Goal: Information Seeking & Learning: Learn about a topic

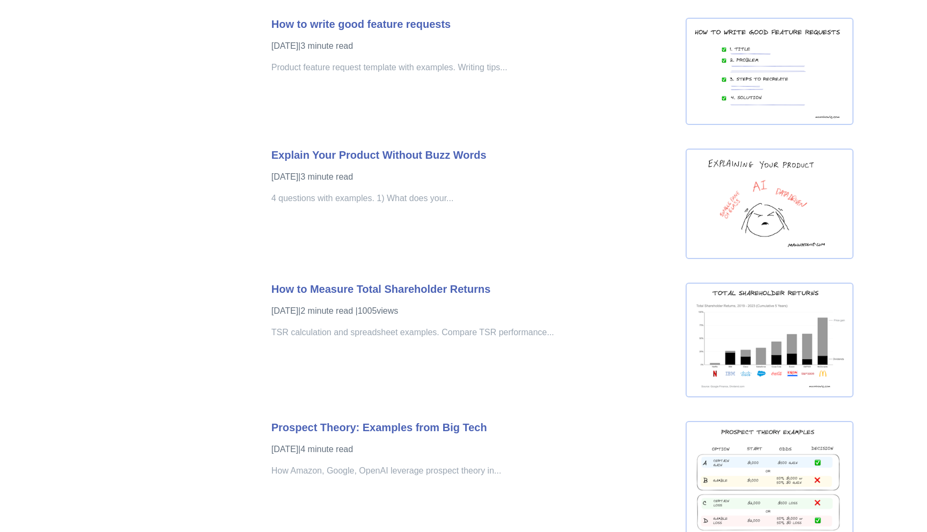
scroll to position [2158, 0]
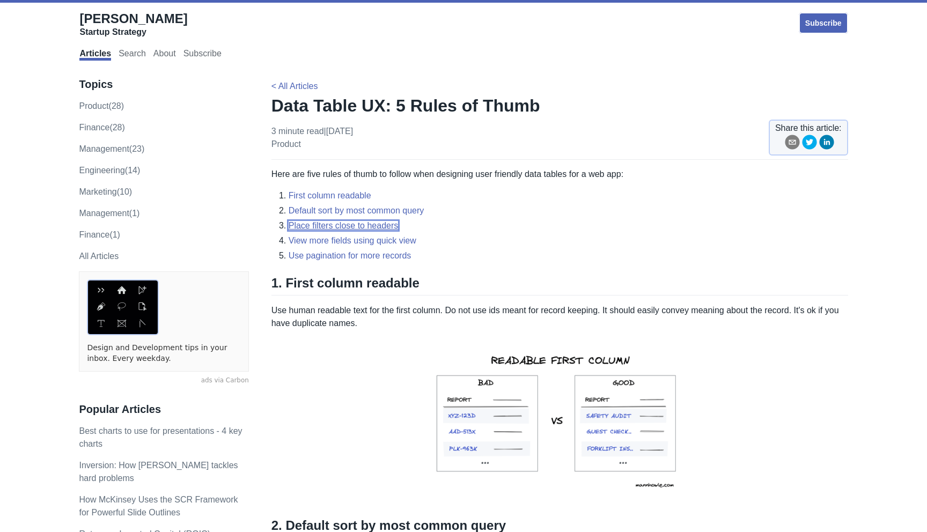
click at [332, 223] on link "Place filters close to headers" at bounding box center [344, 225] width 110 height 9
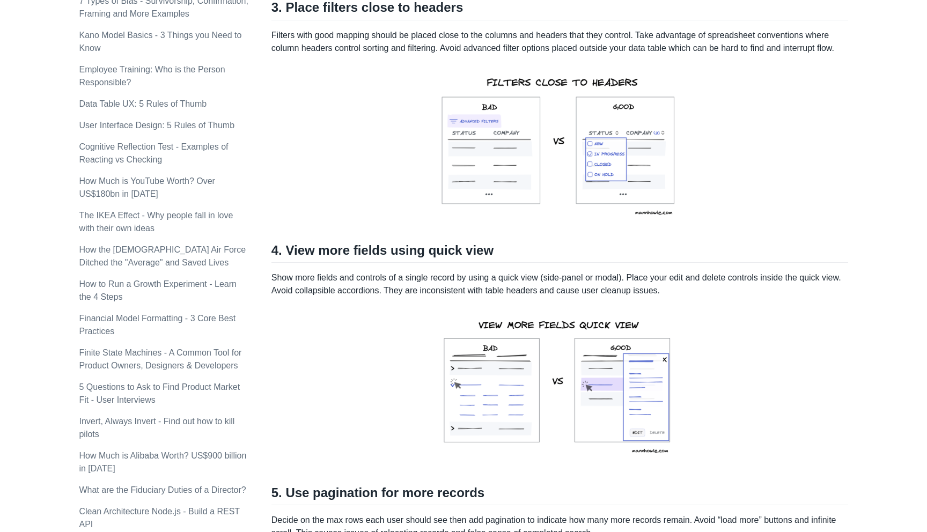
click at [367, 179] on p at bounding box center [560, 146] width 577 height 166
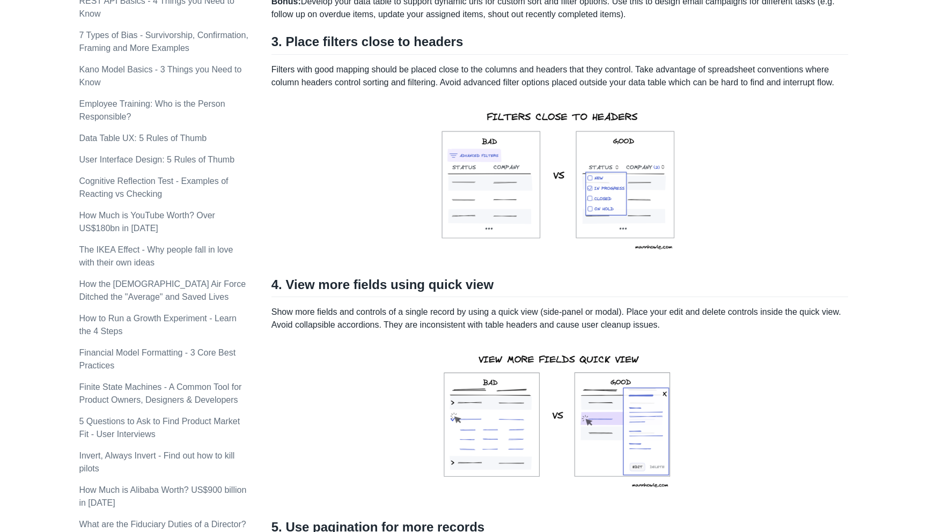
scroll to position [750, 0]
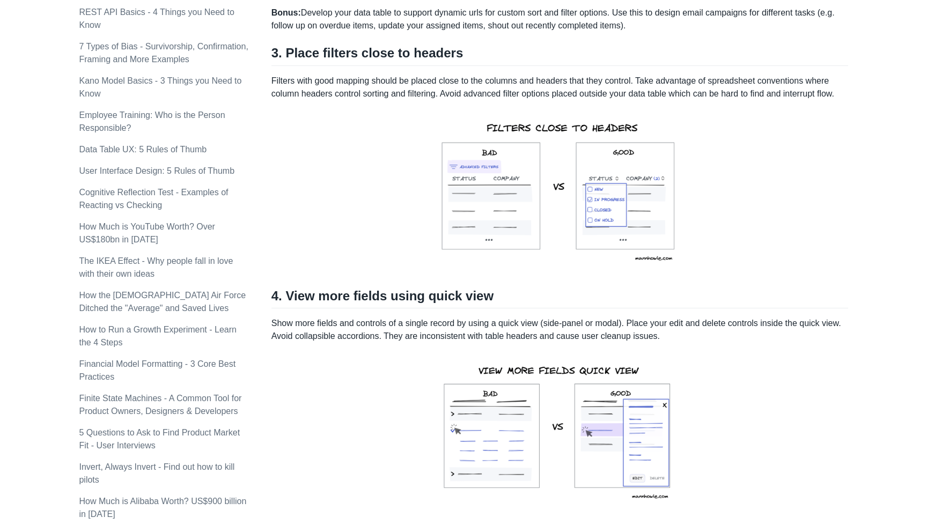
click at [594, 91] on p "Filters with good mapping should be placed close to the columns and headers tha…" at bounding box center [560, 88] width 577 height 26
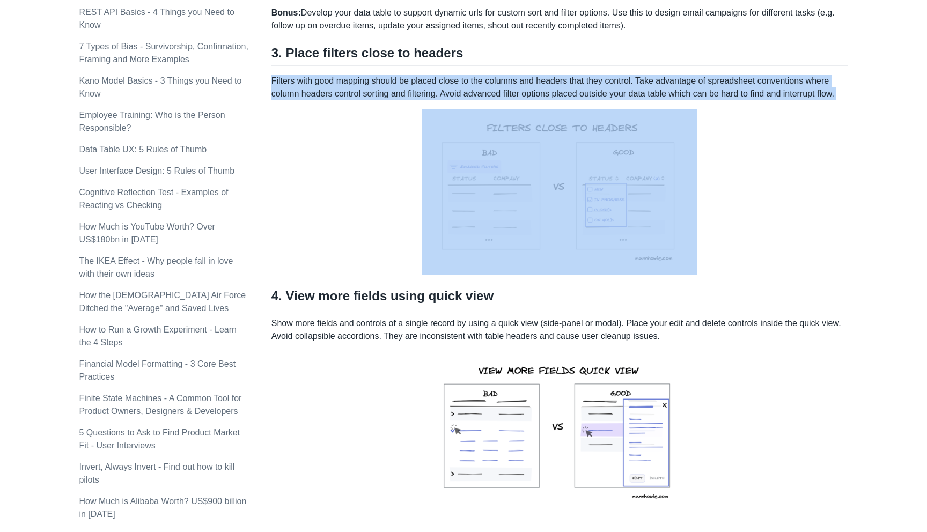
click at [594, 91] on p "Filters with good mapping should be placed close to the columns and headers tha…" at bounding box center [560, 88] width 577 height 26
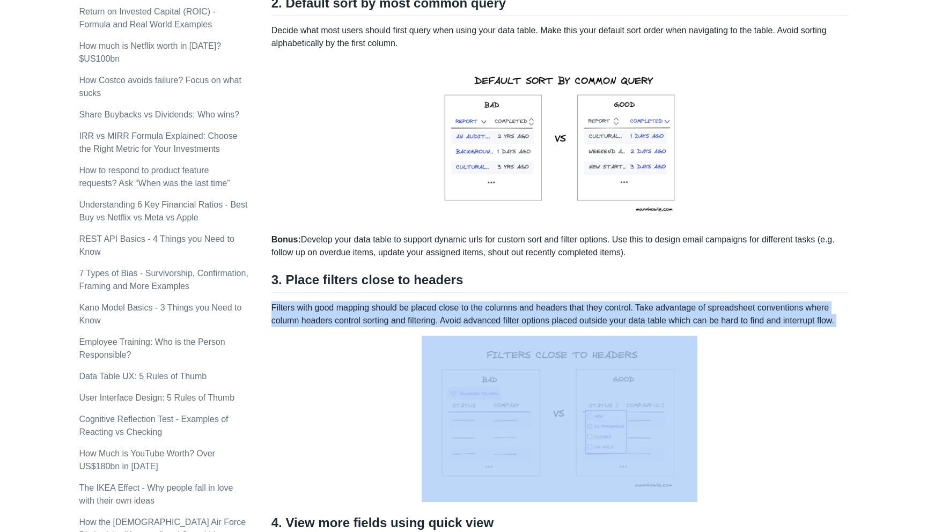
scroll to position [552, 0]
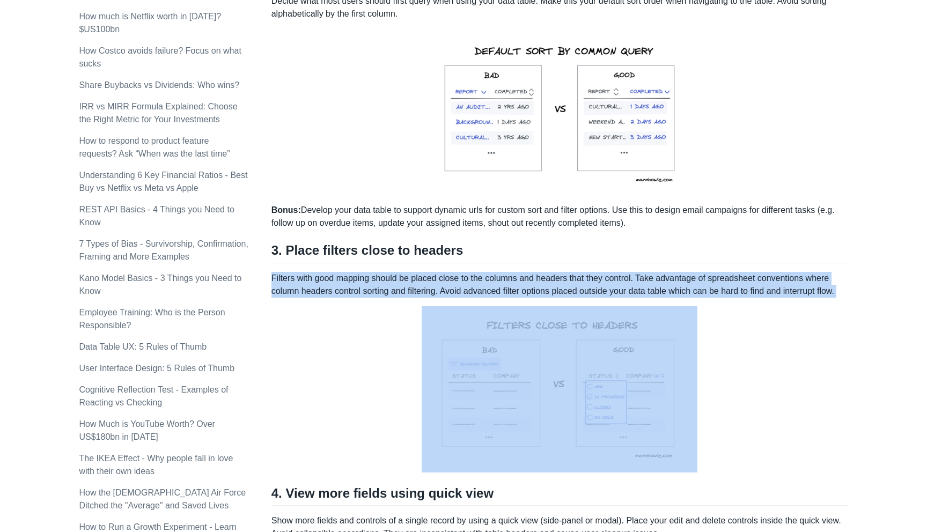
click at [340, 289] on p "Filters with good mapping should be placed close to the columns and headers tha…" at bounding box center [560, 285] width 577 height 26
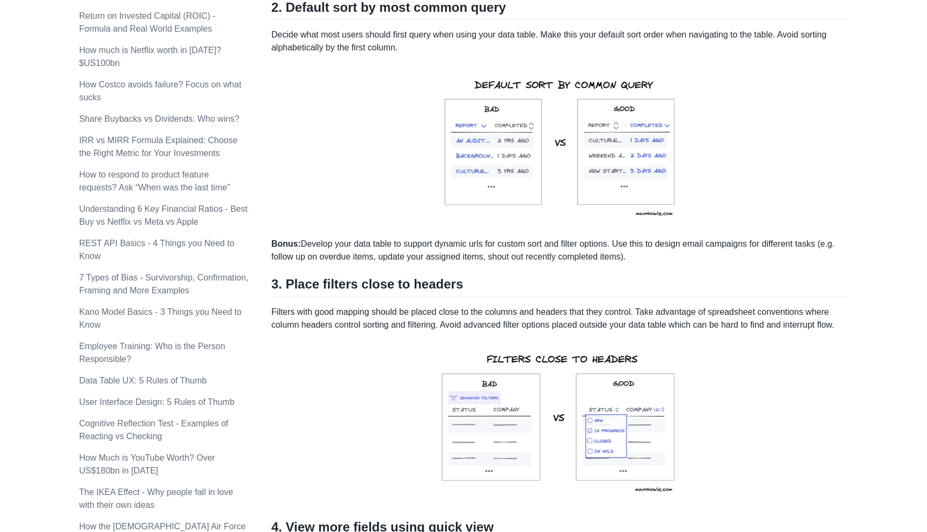
scroll to position [575, 0]
